Goal: Transaction & Acquisition: Purchase product/service

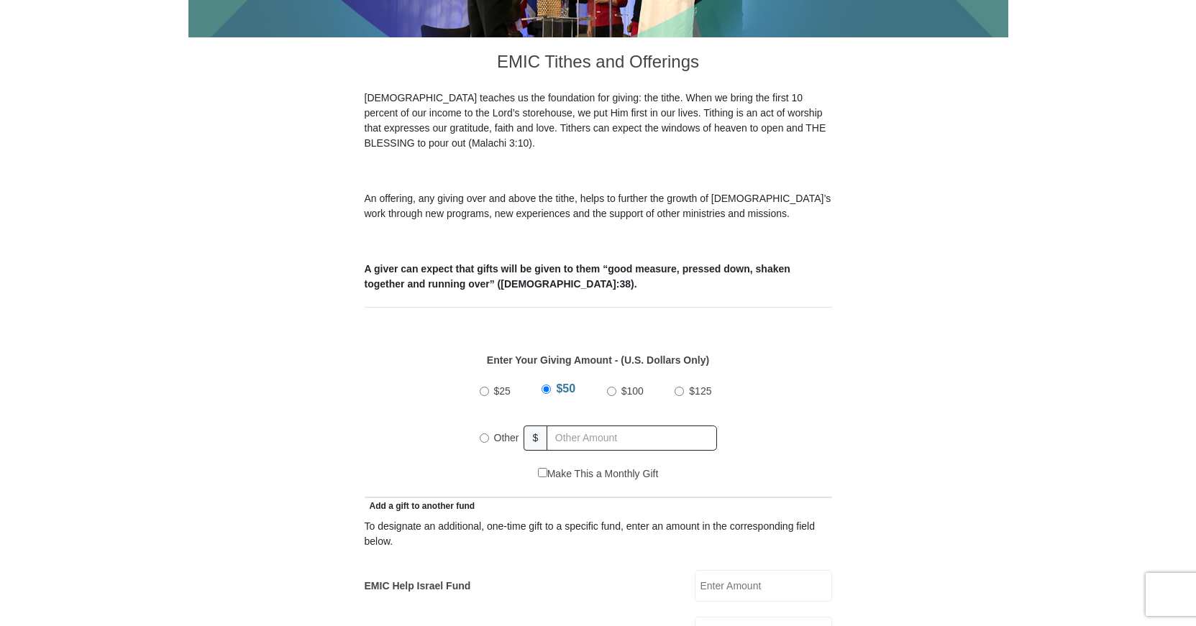
scroll to position [440, 0]
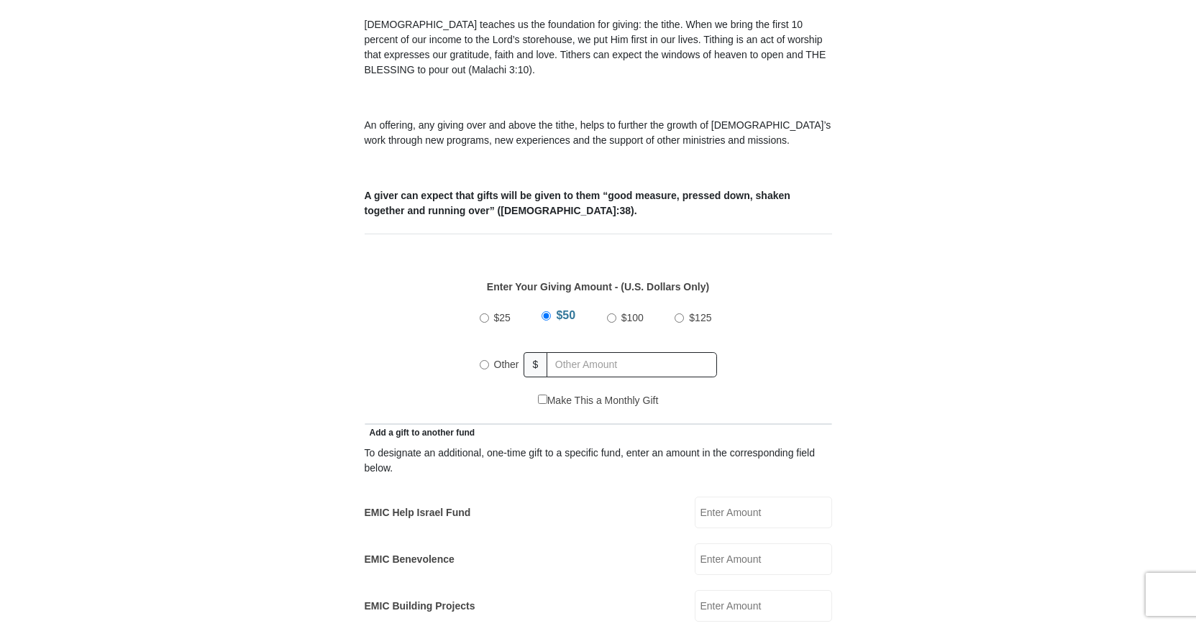
drag, startPoint x: 485, startPoint y: 301, endPoint x: 494, endPoint y: 301, distance: 9.4
click at [485, 314] on input "$25" at bounding box center [484, 318] width 9 height 9
radio input "true"
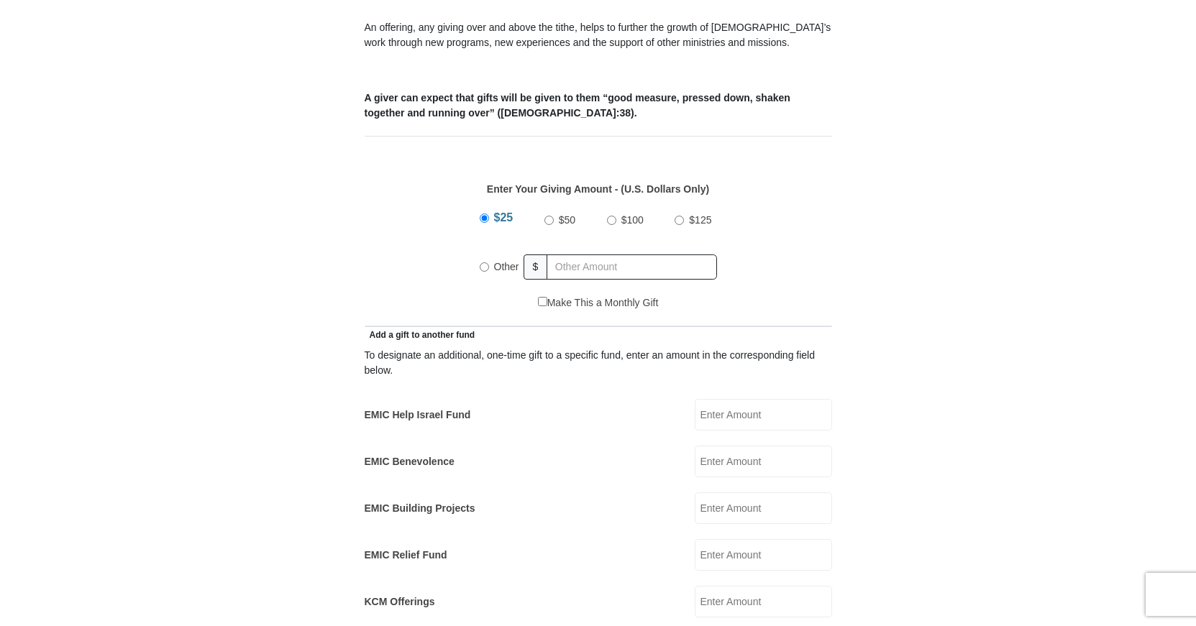
scroll to position [611, 0]
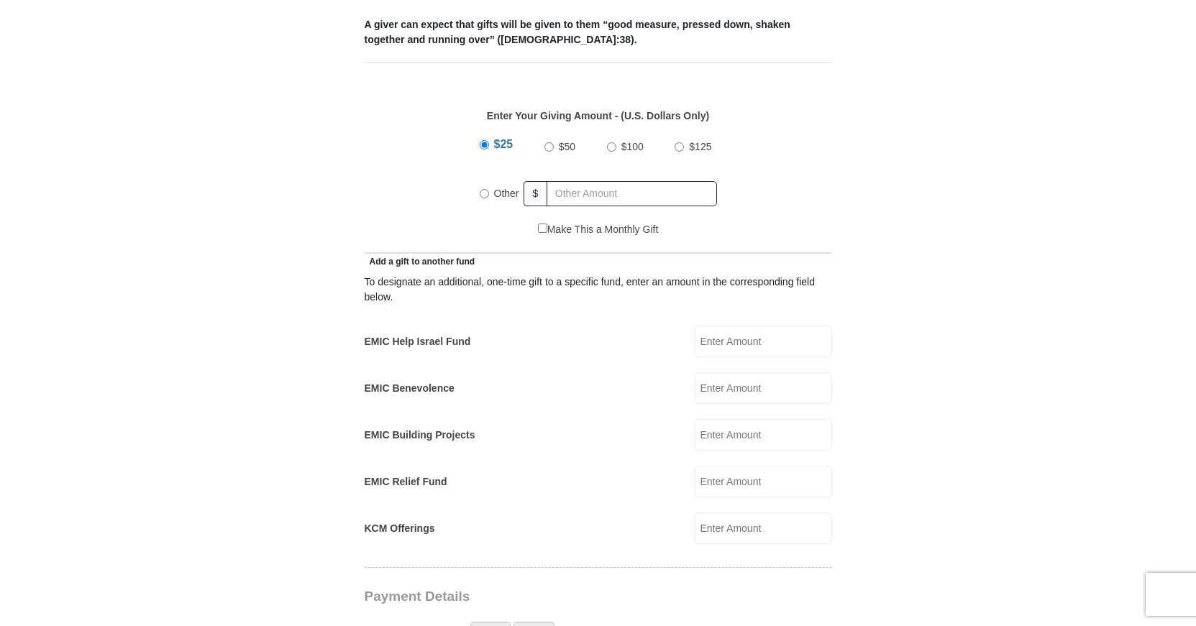
click at [714, 331] on input "EMIC Help Israel Fund" at bounding box center [763, 342] width 137 height 32
click at [486, 189] on input "Other" at bounding box center [484, 193] width 9 height 9
radio input "true"
click at [714, 326] on input "EMIC Help Israel Fund" at bounding box center [763, 342] width 137 height 32
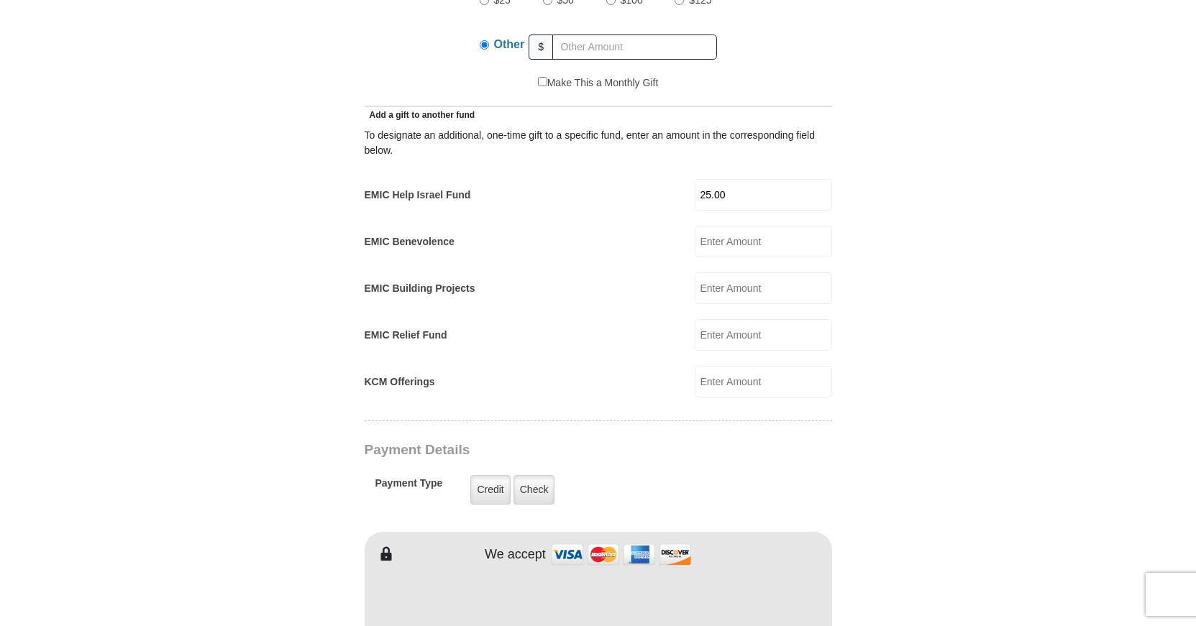
scroll to position [660, 0]
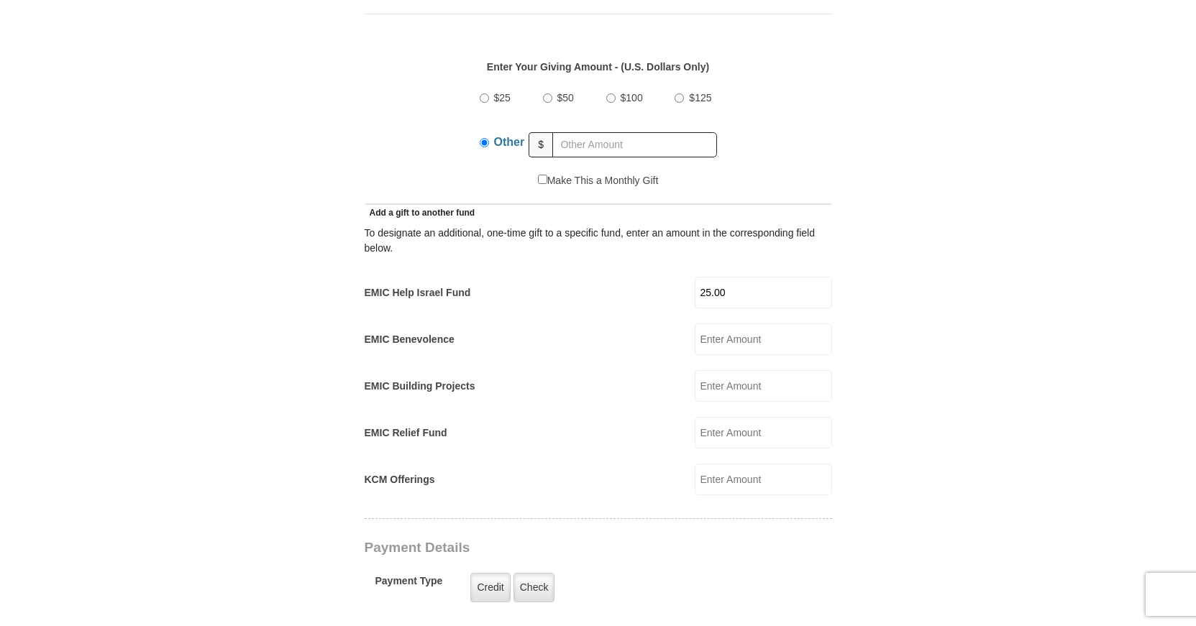
type input "25.00"
click at [482, 93] on input "$25" at bounding box center [484, 97] width 9 height 9
radio input "true"
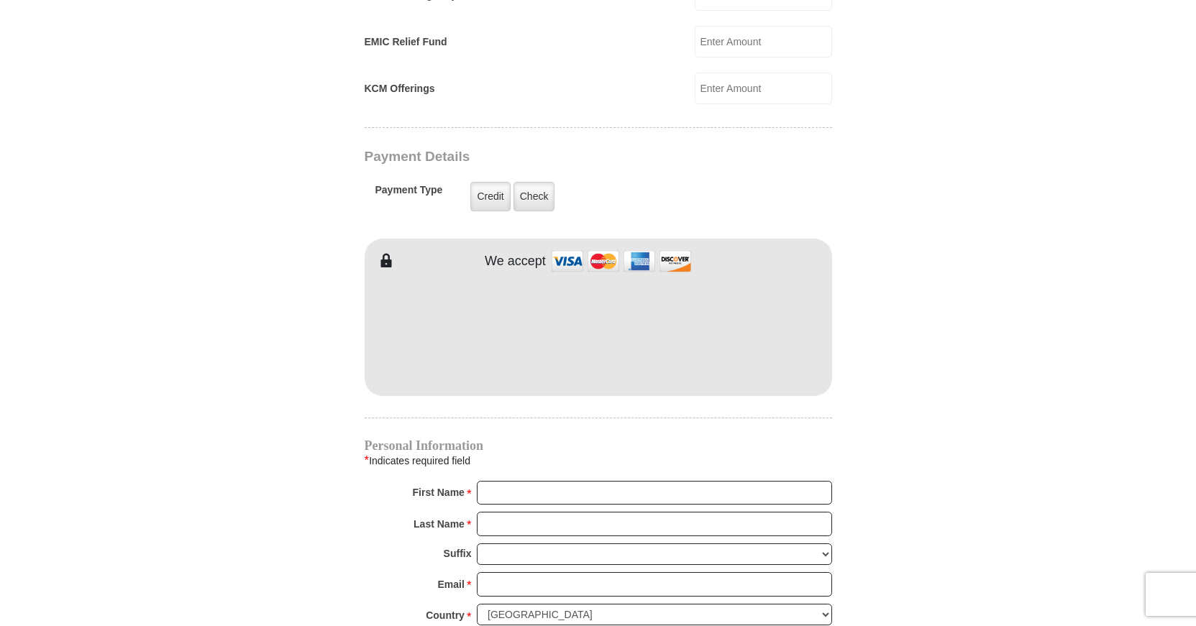
scroll to position [1174, 0]
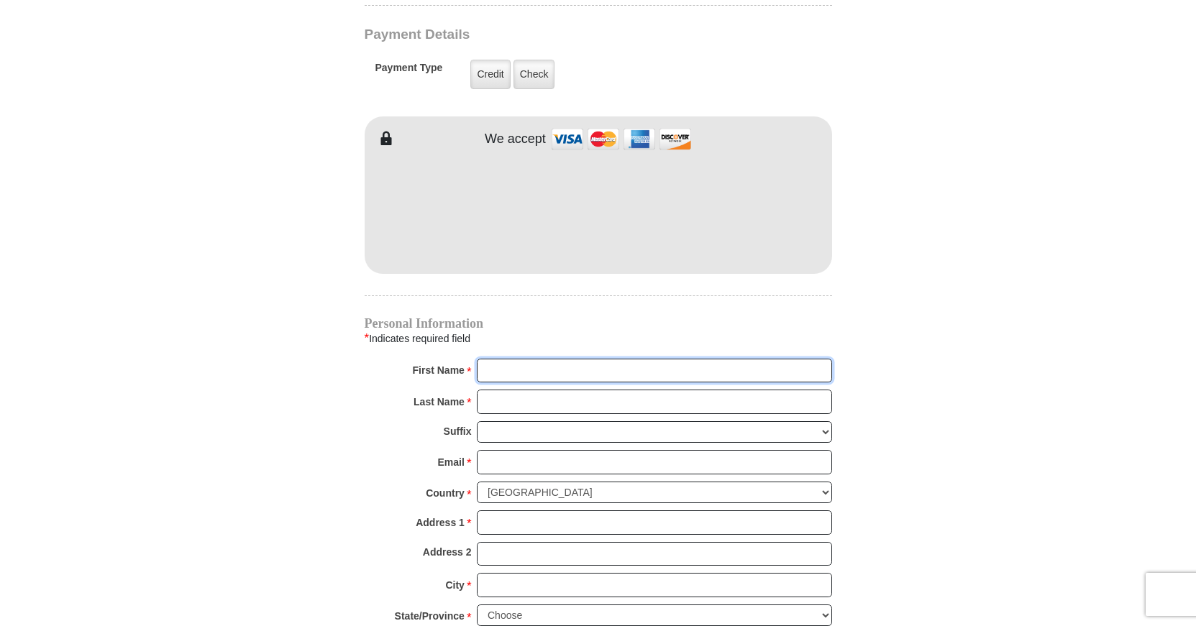
click at [511, 359] on input "First Name *" at bounding box center [654, 371] width 355 height 24
type input "Daneknellsha"
click at [506, 390] on input "Last Name *" at bounding box center [654, 402] width 355 height 24
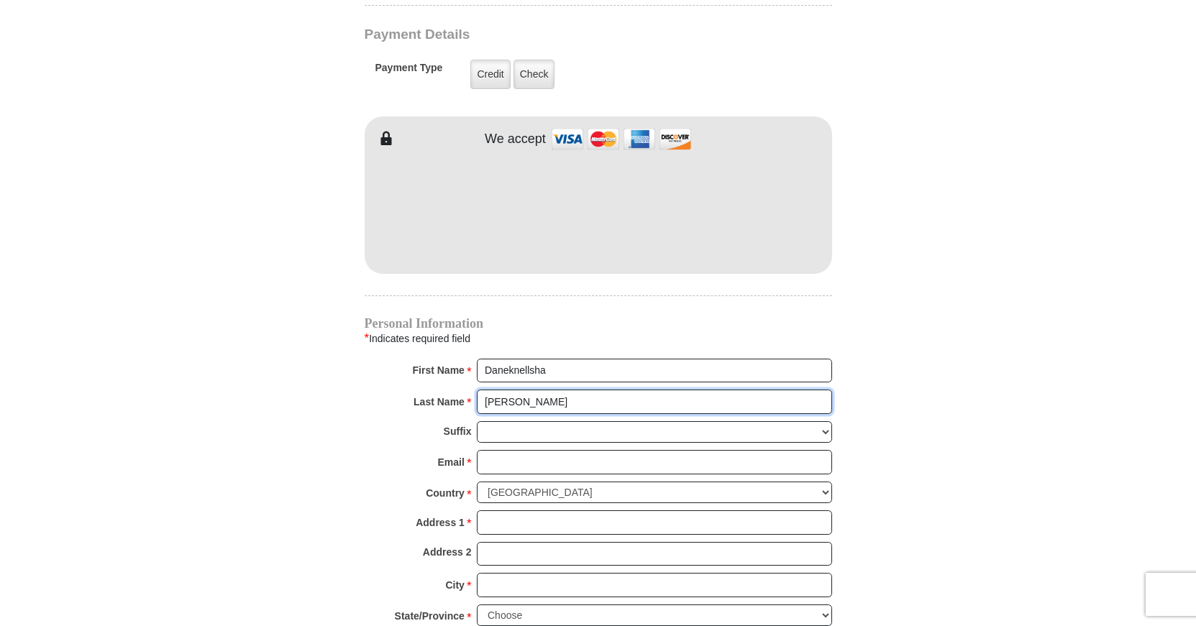
type input "[PERSON_NAME]"
click at [490, 450] on input "Email *" at bounding box center [654, 462] width 355 height 24
type input "[EMAIL_ADDRESS][DOMAIN_NAME]"
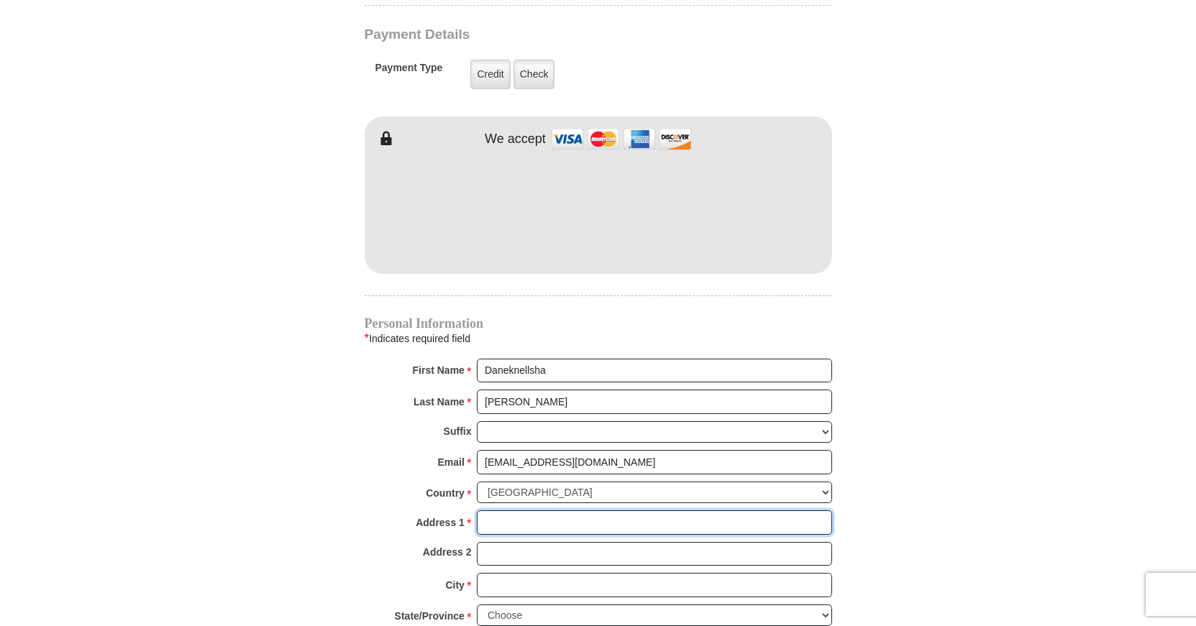
click at [498, 511] on input "Address 1 *" at bounding box center [654, 523] width 355 height 24
type input "[STREET_ADDRESS][PERSON_NAME]"
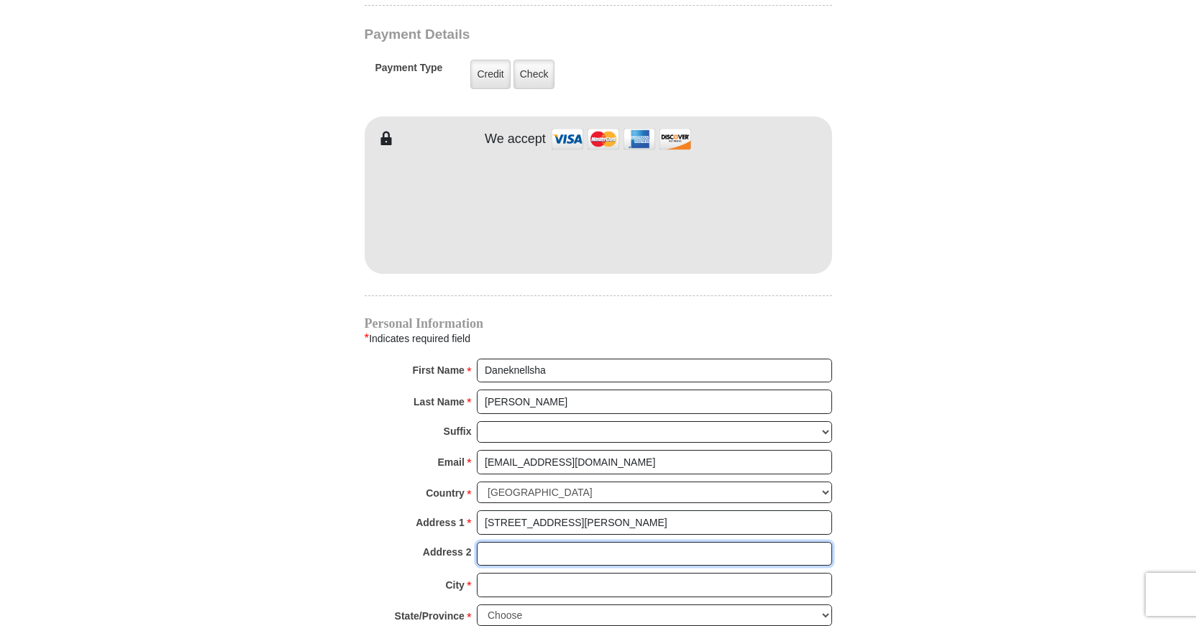
click at [499, 542] on input "Address 2" at bounding box center [654, 554] width 355 height 24
type input "Apt. H"
click at [511, 573] on input "City *" at bounding box center [654, 585] width 355 height 24
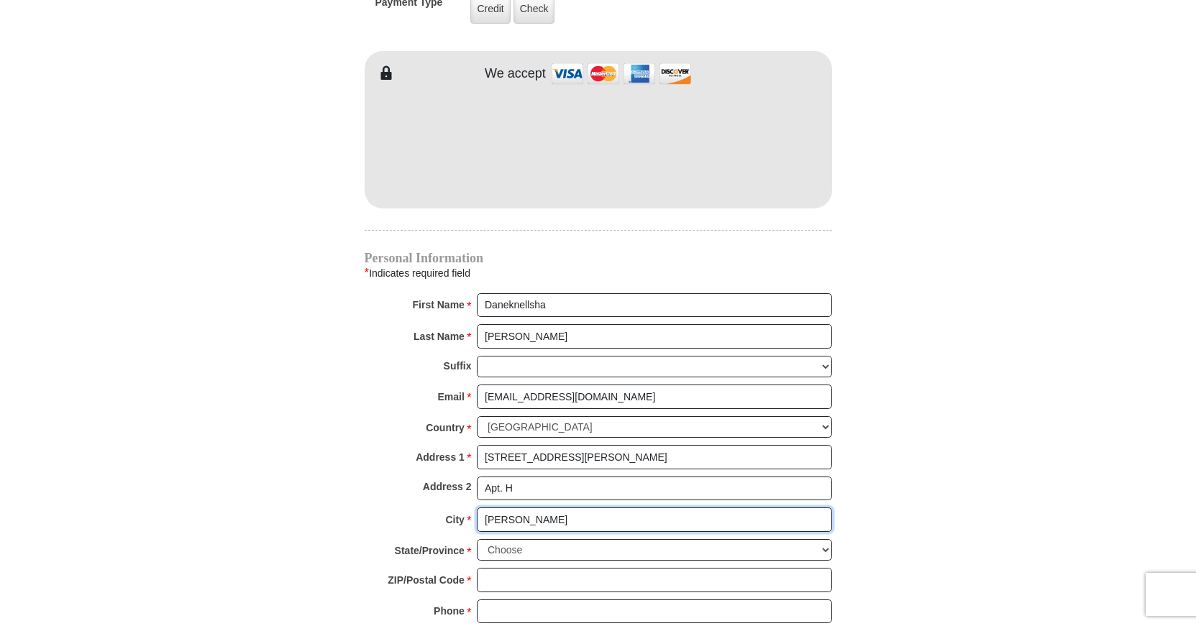
scroll to position [1247, 0]
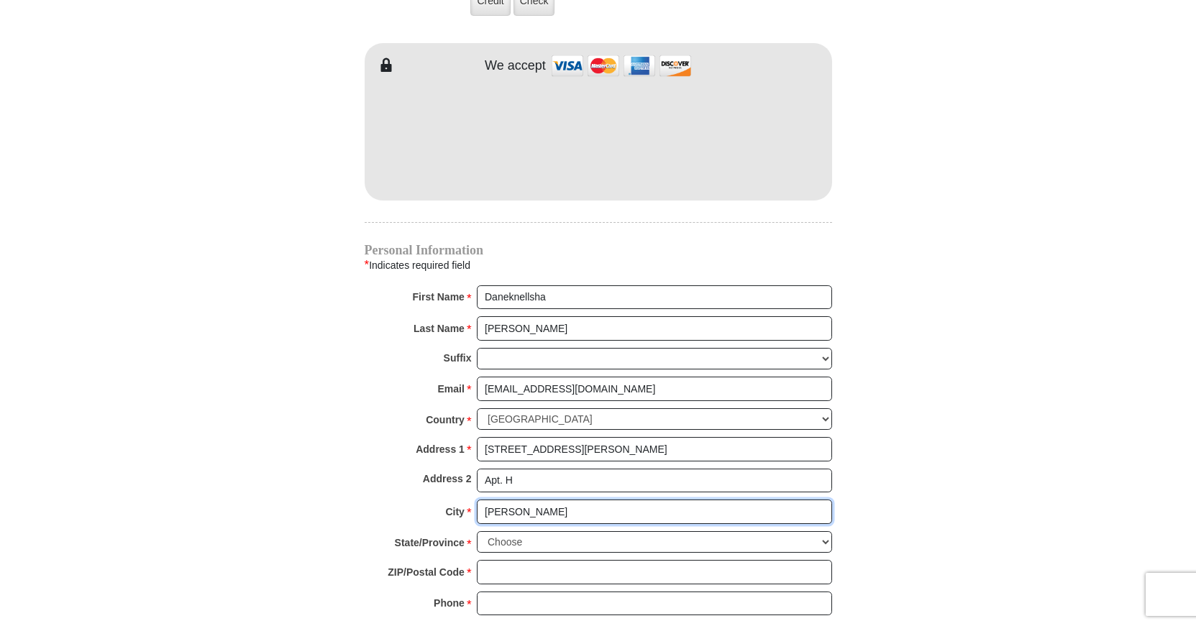
type input "[PERSON_NAME]"
click at [477, 531] on select "Choose [US_STATE] [US_STATE] [US_STATE] [US_STATE] [US_STATE] Armed Forces Amer…" at bounding box center [654, 542] width 355 height 22
select select "NC"
click option "[US_STATE]" at bounding box center [0, 0] width 0 height 0
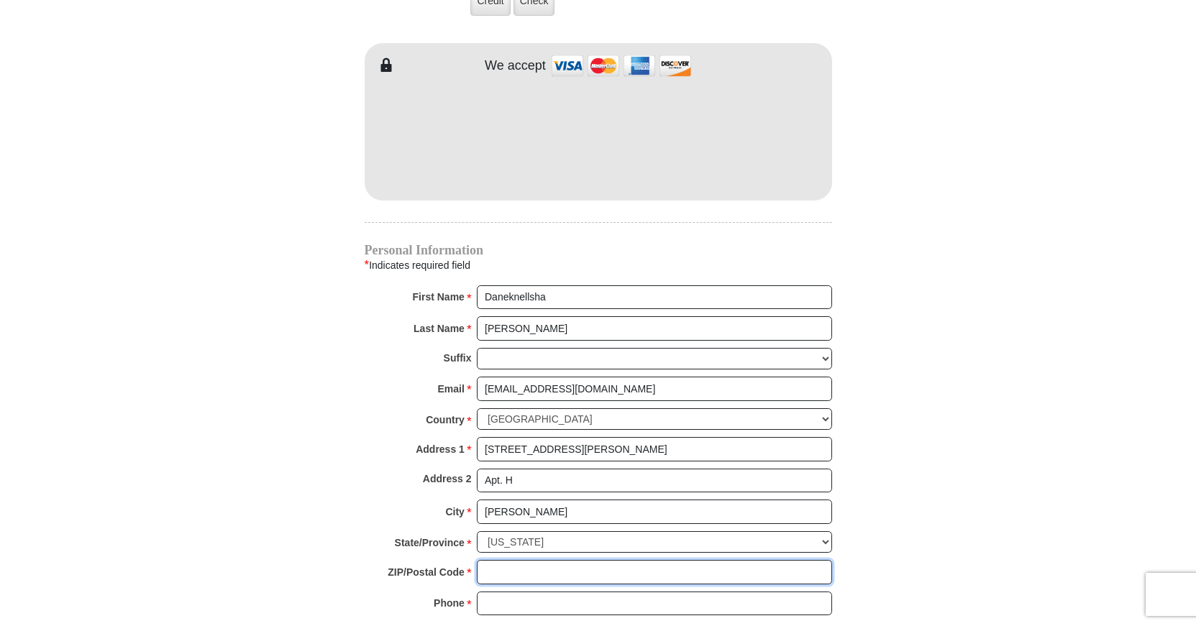
click at [509, 560] on input "ZIP/Postal Code *" at bounding box center [654, 572] width 355 height 24
type input "27101"
click at [524, 592] on input "Phone * *" at bounding box center [654, 604] width 355 height 24
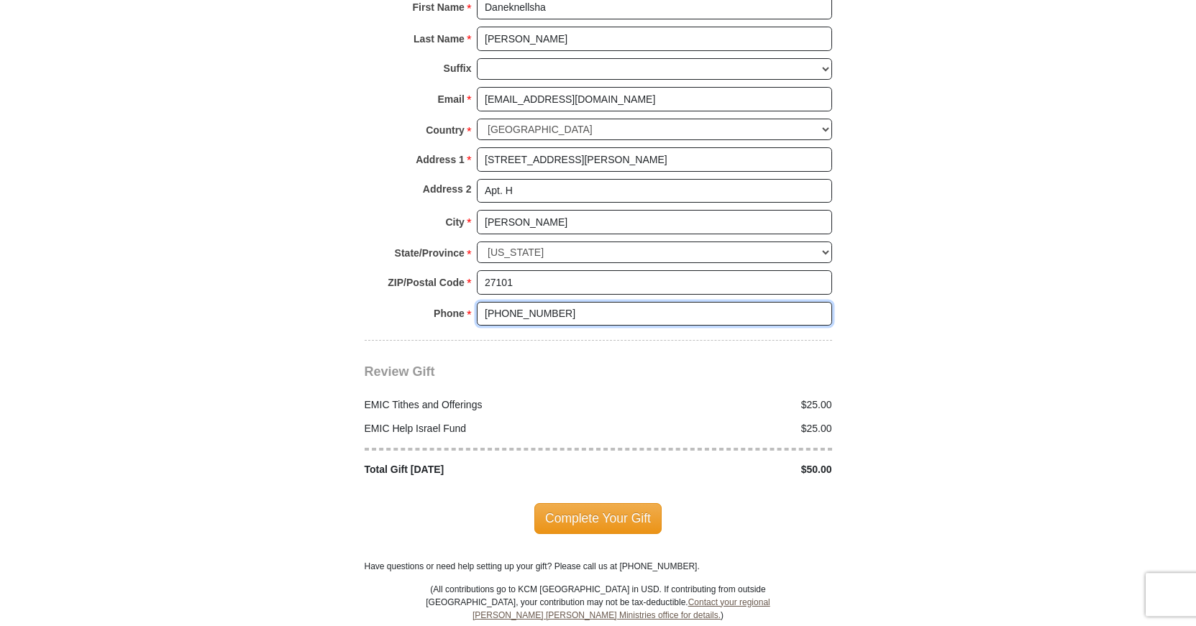
scroll to position [1540, 0]
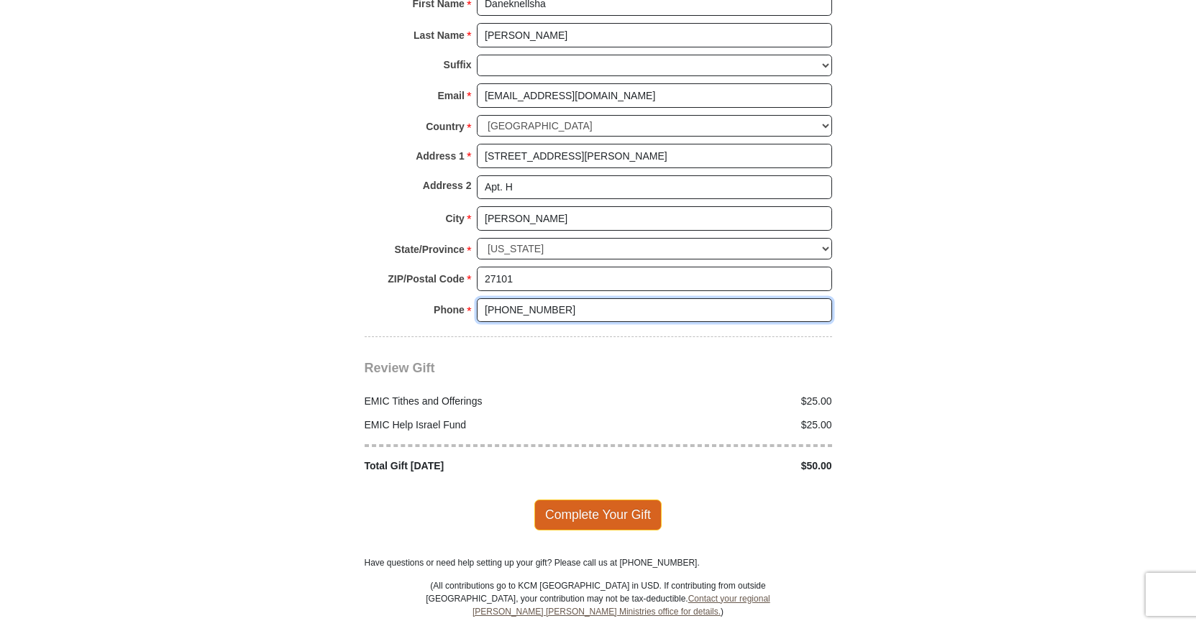
type input "[PHONE_NUMBER]"
click at [600, 500] on span "Complete Your Gift" at bounding box center [597, 515] width 127 height 30
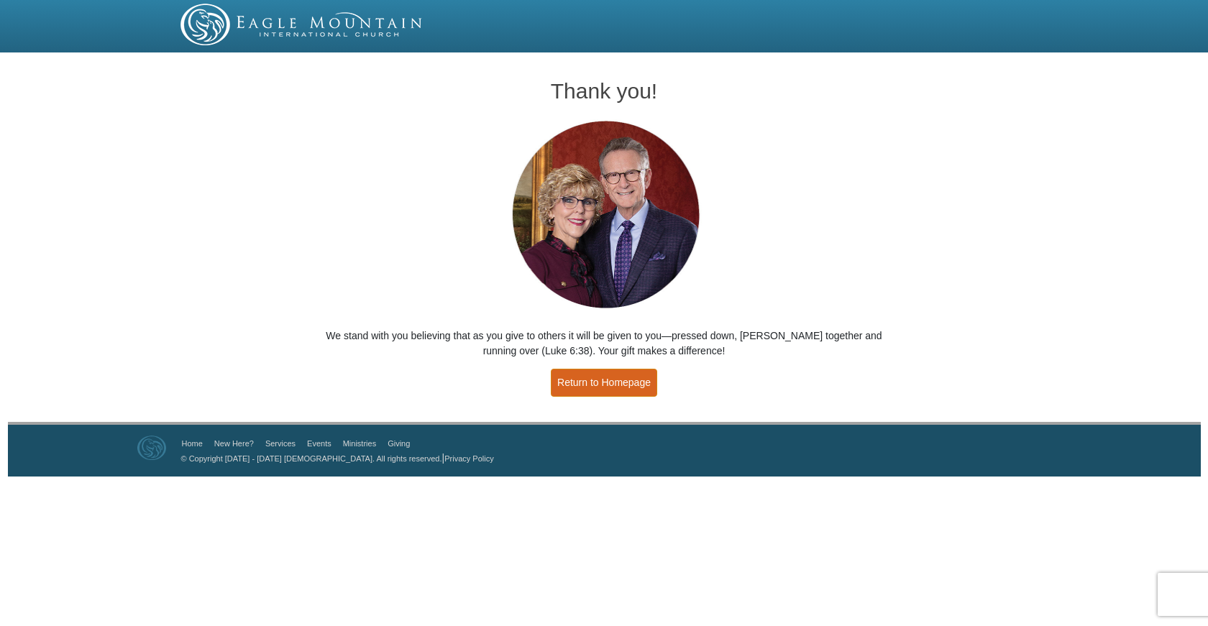
click at [618, 379] on link "Return to Homepage" at bounding box center [604, 383] width 106 height 28
